Goal: Task Accomplishment & Management: Use online tool/utility

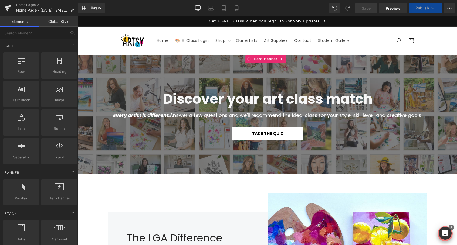
click at [258, 133] on icon at bounding box center [258, 134] width 3 height 3
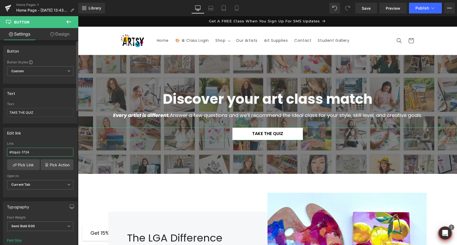
drag, startPoint x: 36, startPoint y: 152, endPoint x: 0, endPoint y: 146, distance: 37.0
click at [0, 146] on div "Edit link #ttquiz-1724 Link #ttquiz-1724 Pick Link Pick Action Current Tab New …" at bounding box center [40, 161] width 81 height 74
paste input "[URL][DOMAIN_NAME]"
click at [367, 12] on link "Save" at bounding box center [366, 8] width 22 height 11
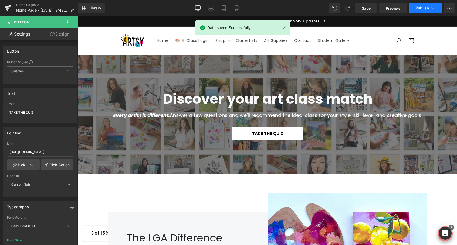
click at [432, 8] on icon at bounding box center [433, 8] width 3 height 2
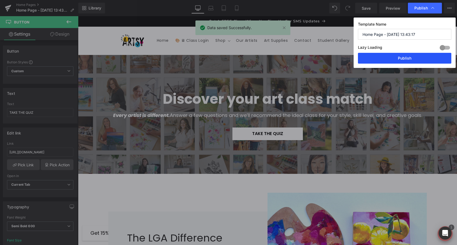
click at [398, 57] on button "Publish" at bounding box center [404, 58] width 93 height 11
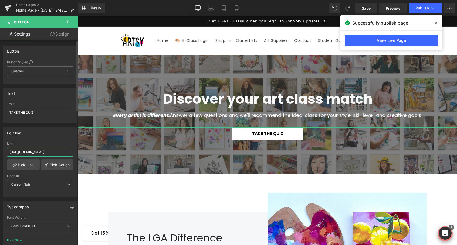
drag, startPoint x: 67, startPoint y: 152, endPoint x: 2, endPoint y: 152, distance: 65.6
click at [2, 152] on div "Edit link #ttquiz-1724 Link [URL][DOMAIN_NAME] Pick Link Pick Action Current Ta…" at bounding box center [40, 161] width 81 height 74
paste input "text"
type input "#ttquiz-1724"
click at [185, 169] on div at bounding box center [267, 114] width 379 height 119
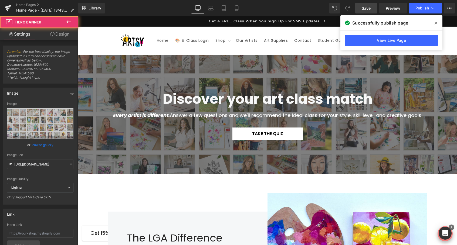
click at [370, 10] on span "Save" at bounding box center [366, 8] width 9 height 6
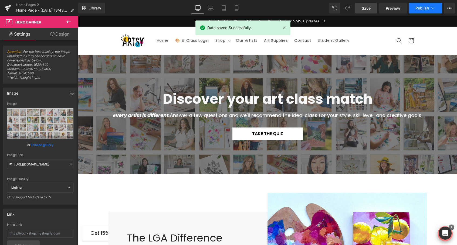
click at [417, 5] on button "Publish" at bounding box center [425, 8] width 33 height 11
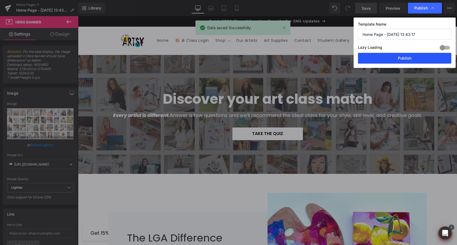
click at [398, 59] on button "Publish" at bounding box center [404, 58] width 93 height 11
